Goal: Information Seeking & Learning: Learn about a topic

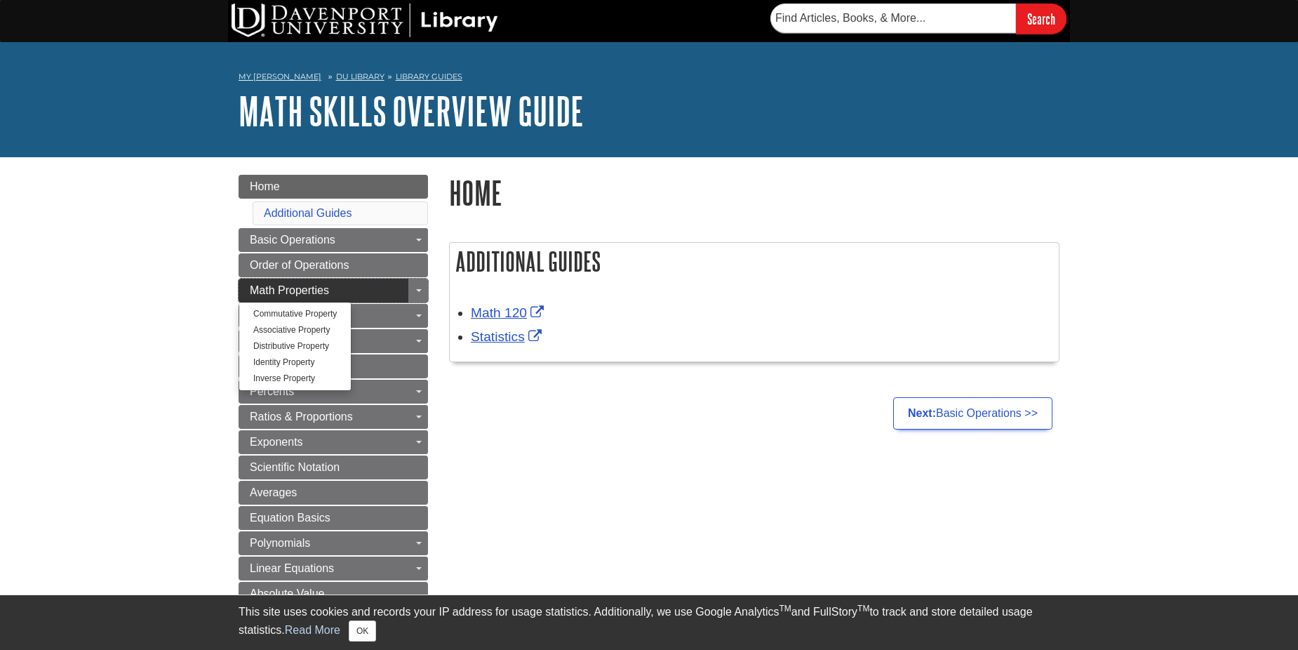
click at [286, 290] on span "Math Properties" at bounding box center [289, 290] width 79 height 12
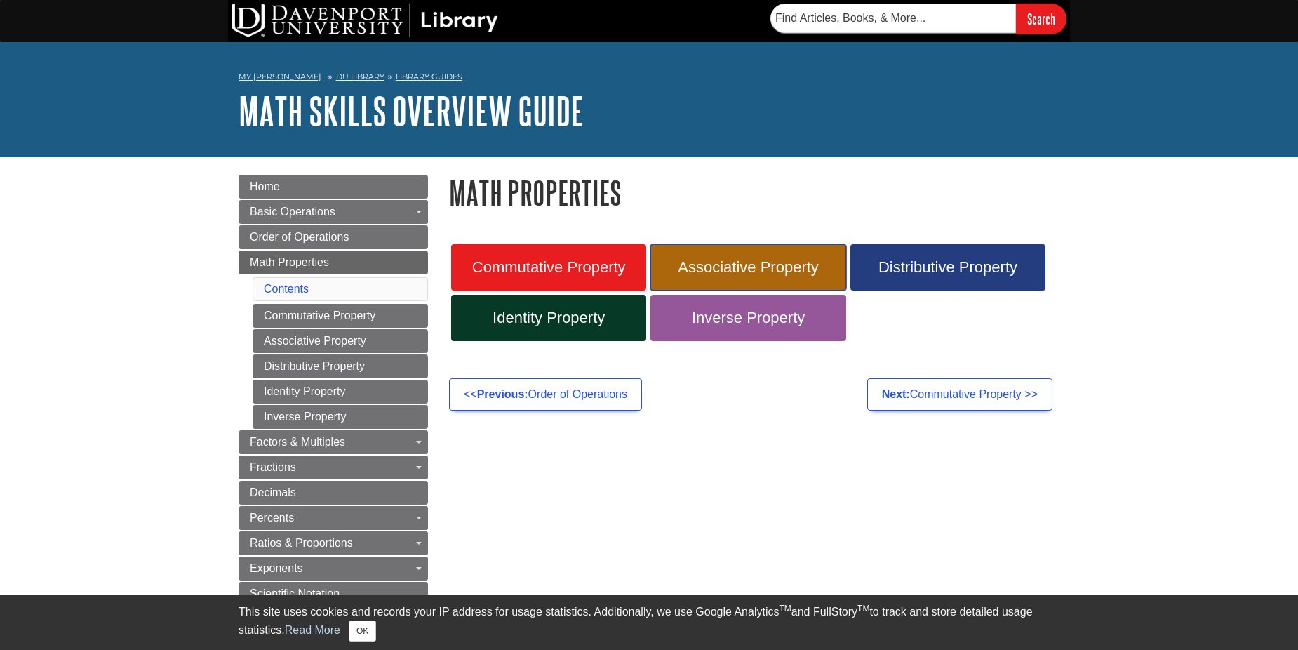
click at [706, 269] on span "Associative Property" at bounding box center [748, 267] width 174 height 18
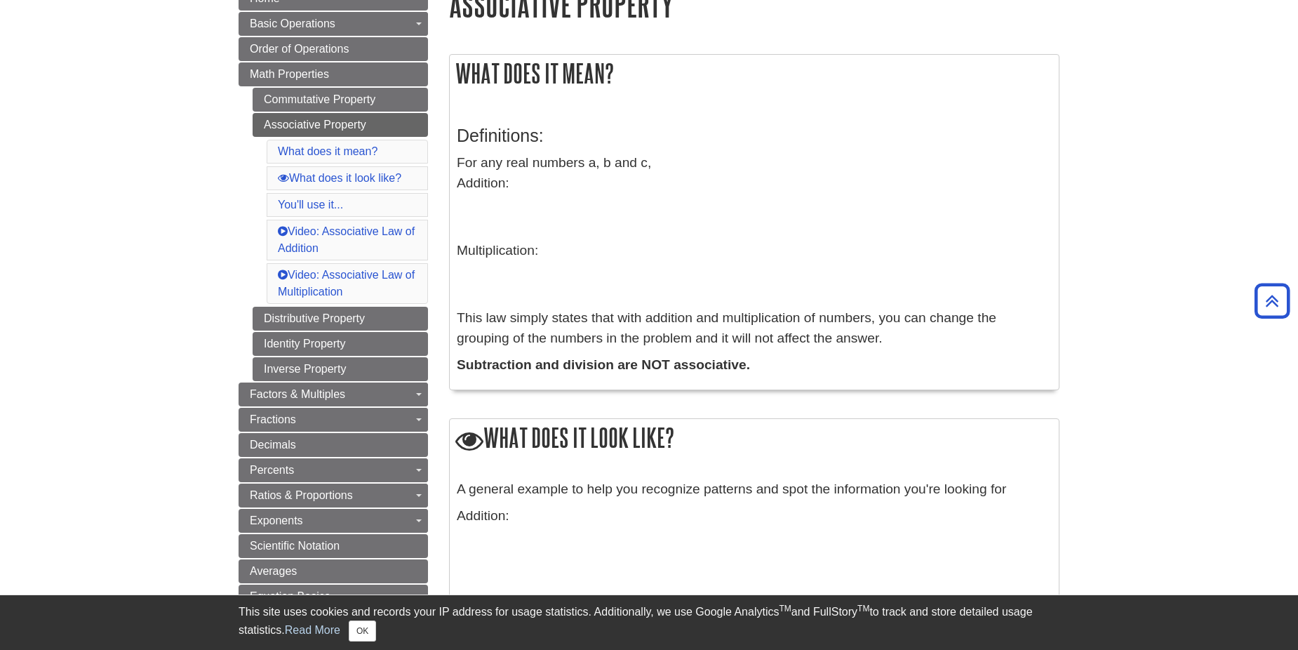
scroll to position [140, 0]
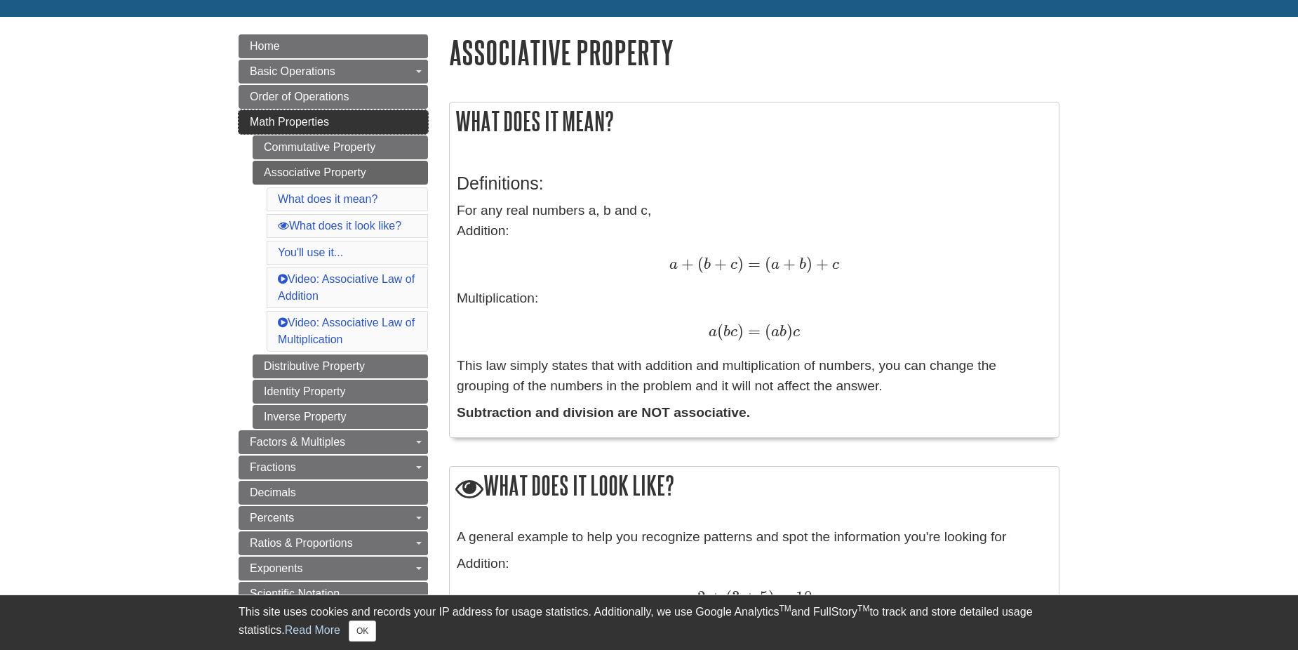
click at [248, 115] on link "Math Properties" at bounding box center [333, 122] width 189 height 24
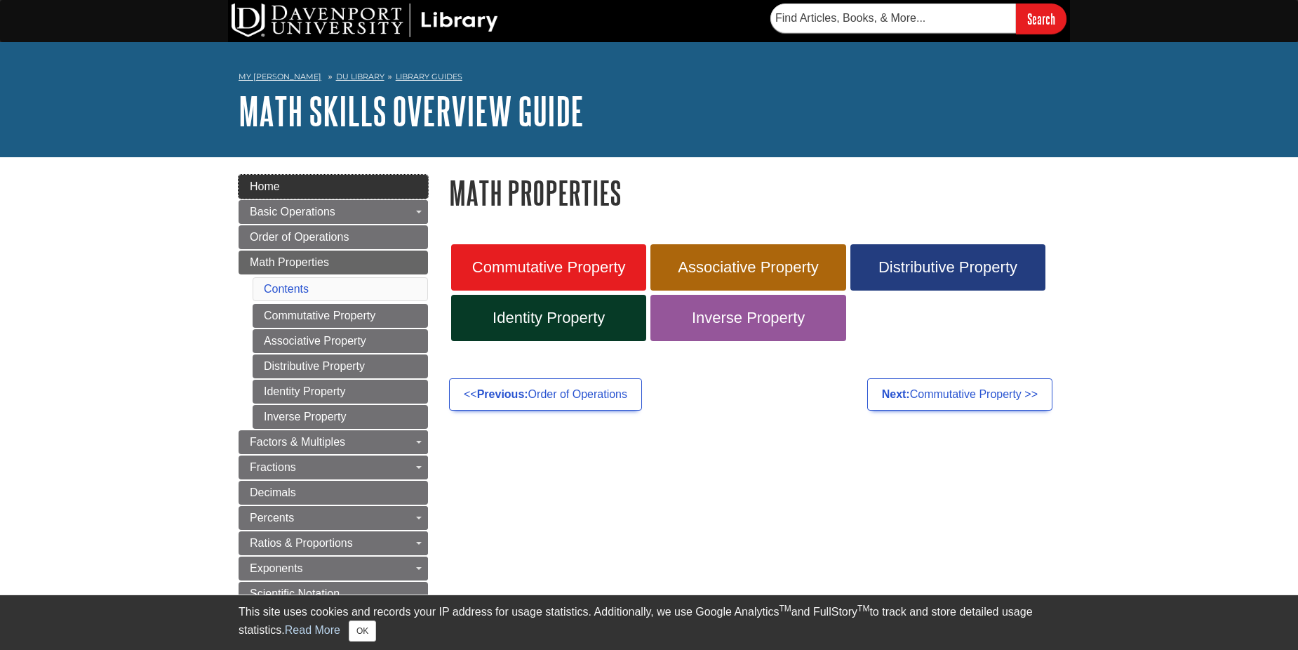
click at [292, 194] on link "Home" at bounding box center [333, 187] width 189 height 24
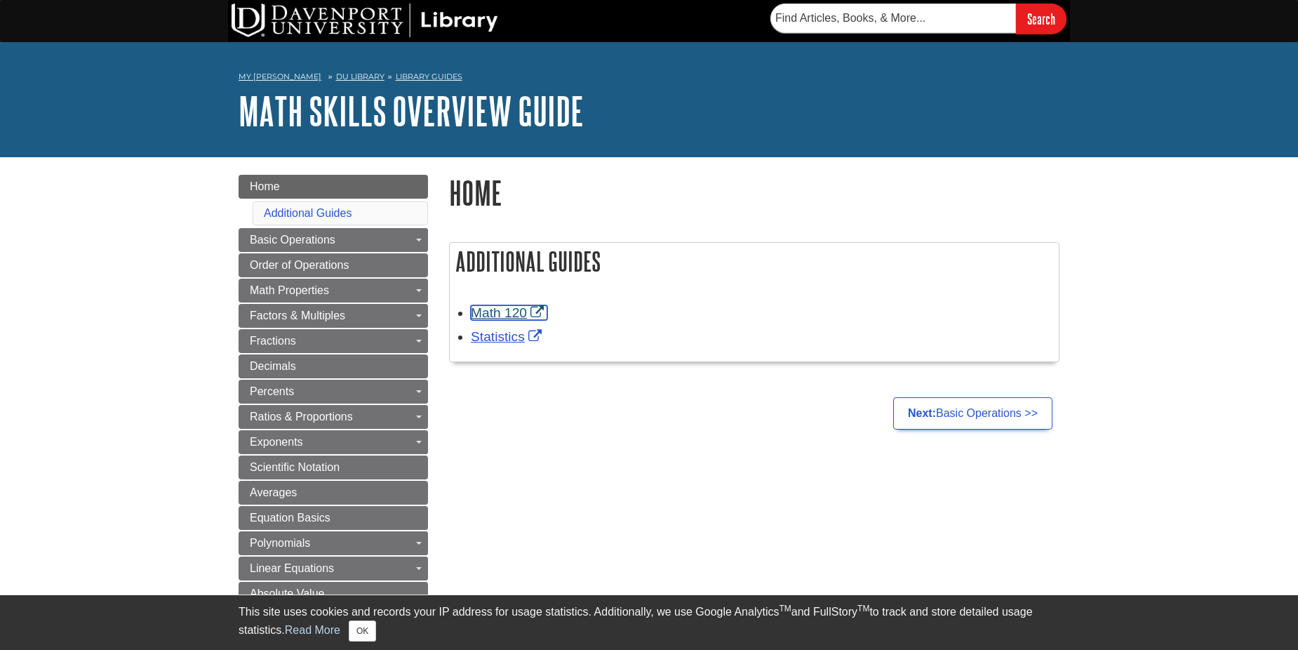
click at [493, 312] on link "Math 120" at bounding box center [509, 312] width 76 height 15
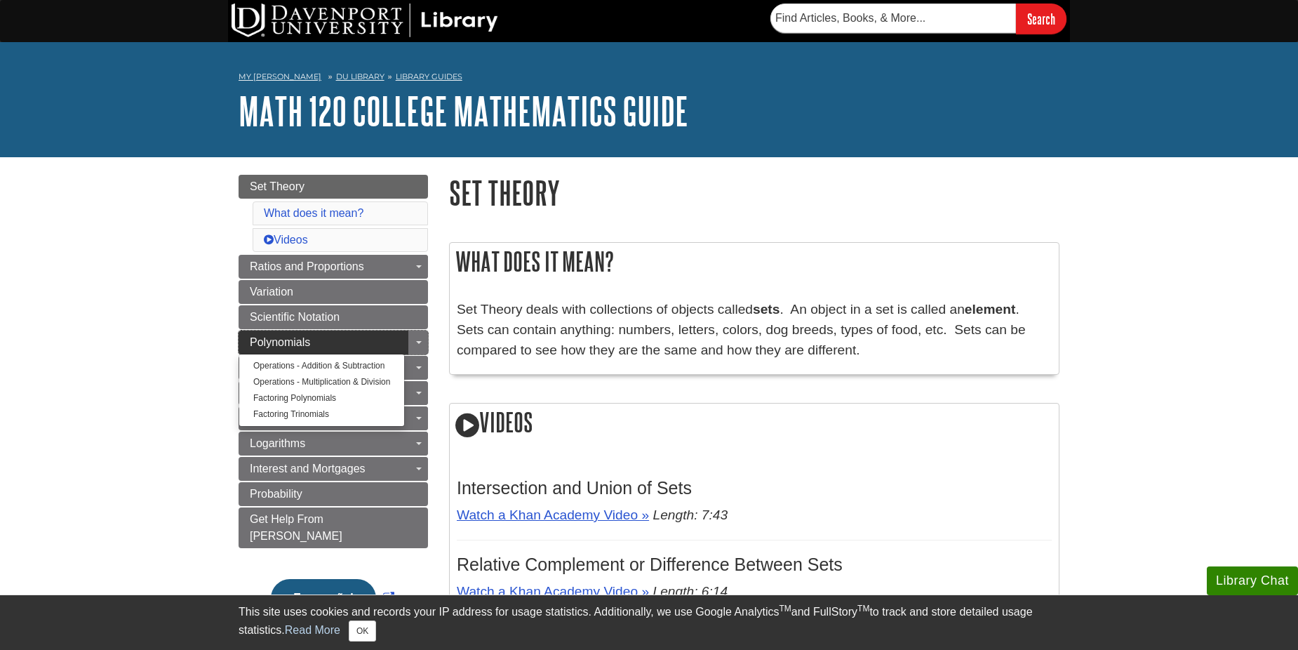
click at [314, 345] on link "Polynomials" at bounding box center [333, 342] width 189 height 24
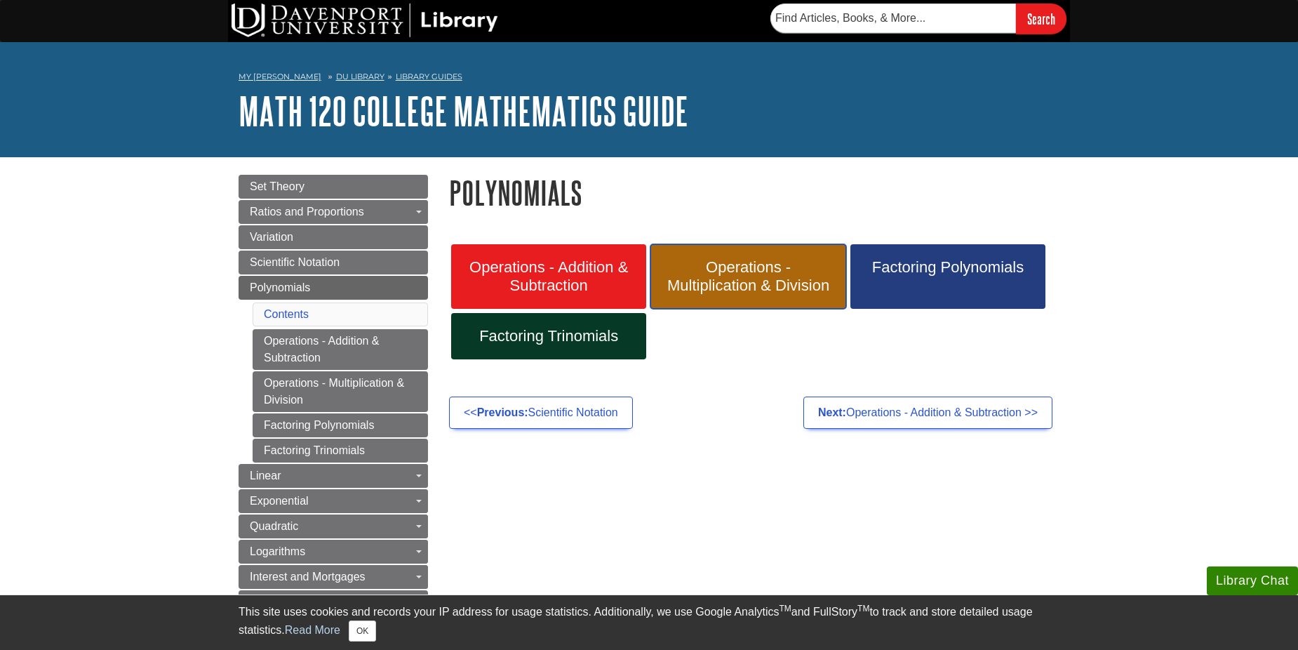
click at [730, 271] on span "Operations - Multiplication & Division" at bounding box center [748, 276] width 174 height 36
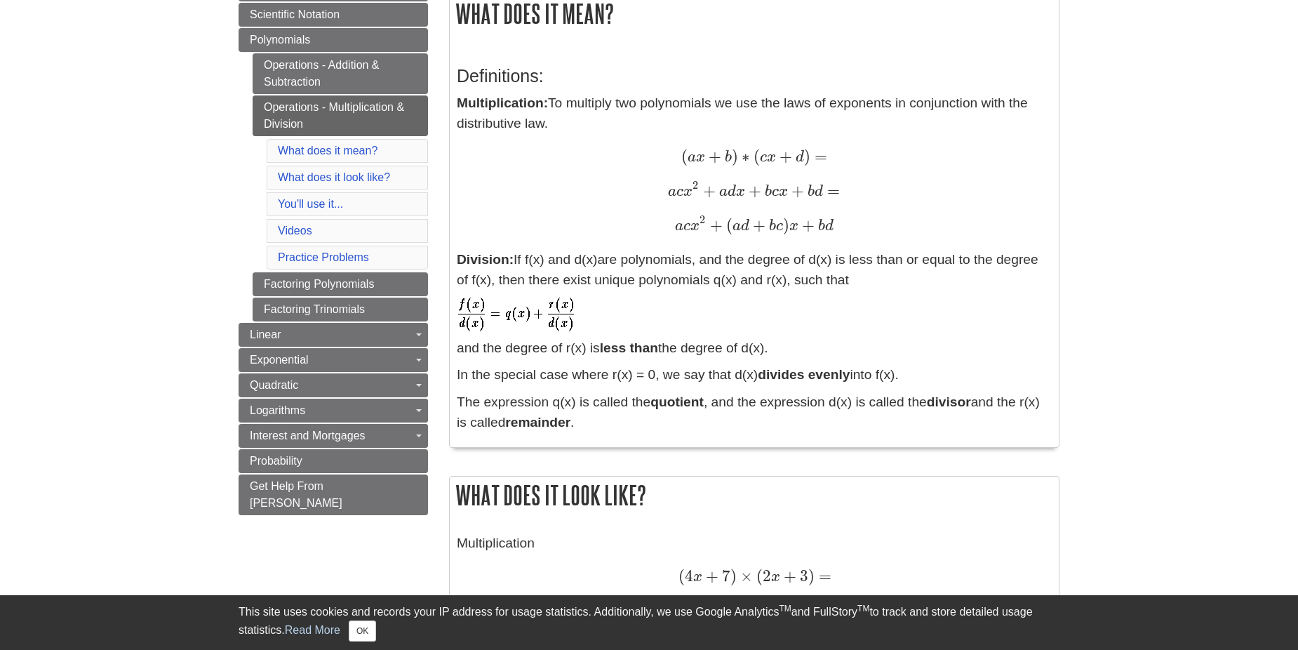
scroll to position [351, 0]
